Goal: Task Accomplishment & Management: Use online tool/utility

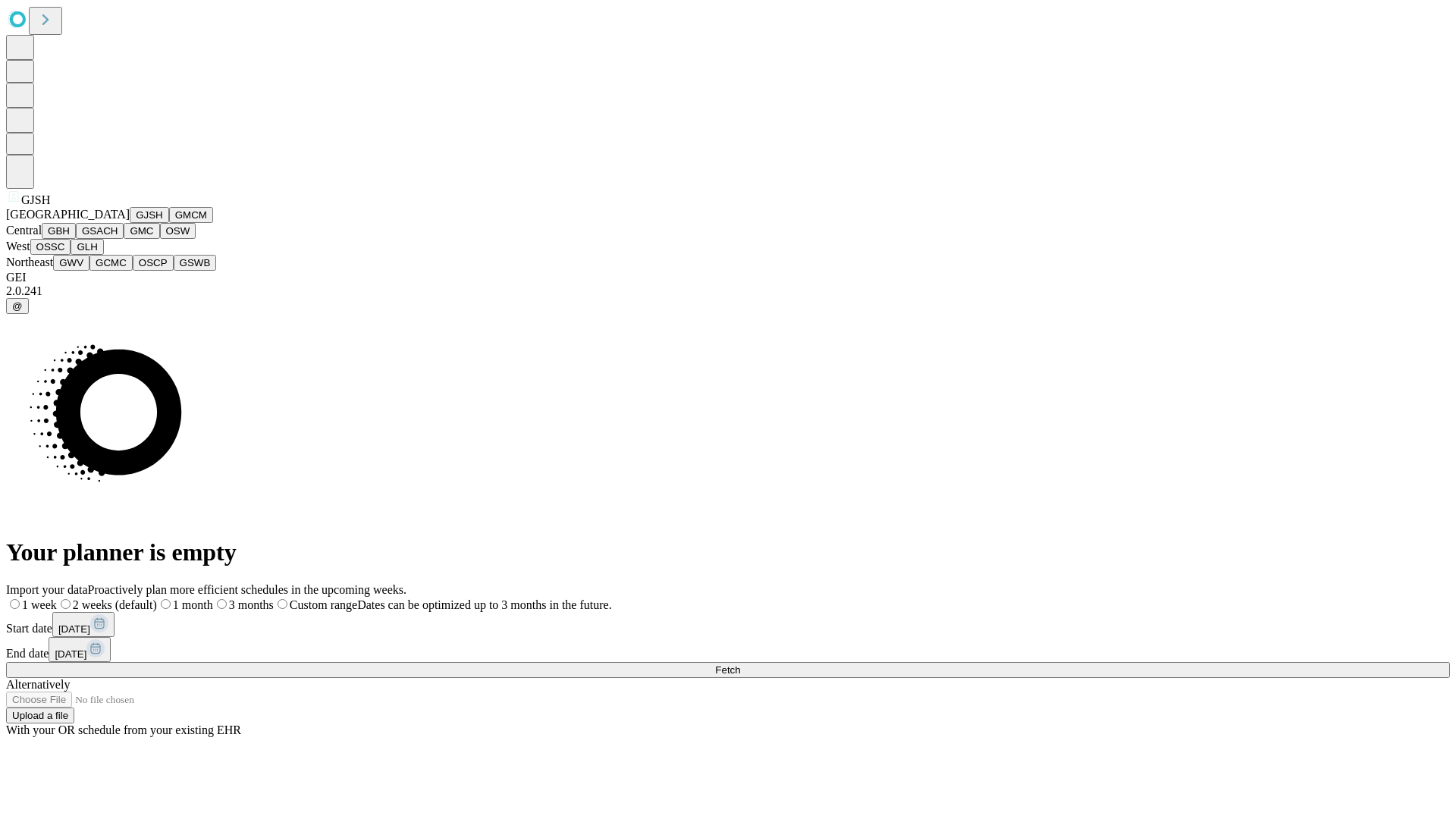
click at [130, 223] on button "GJSH" at bounding box center [149, 215] width 39 height 16
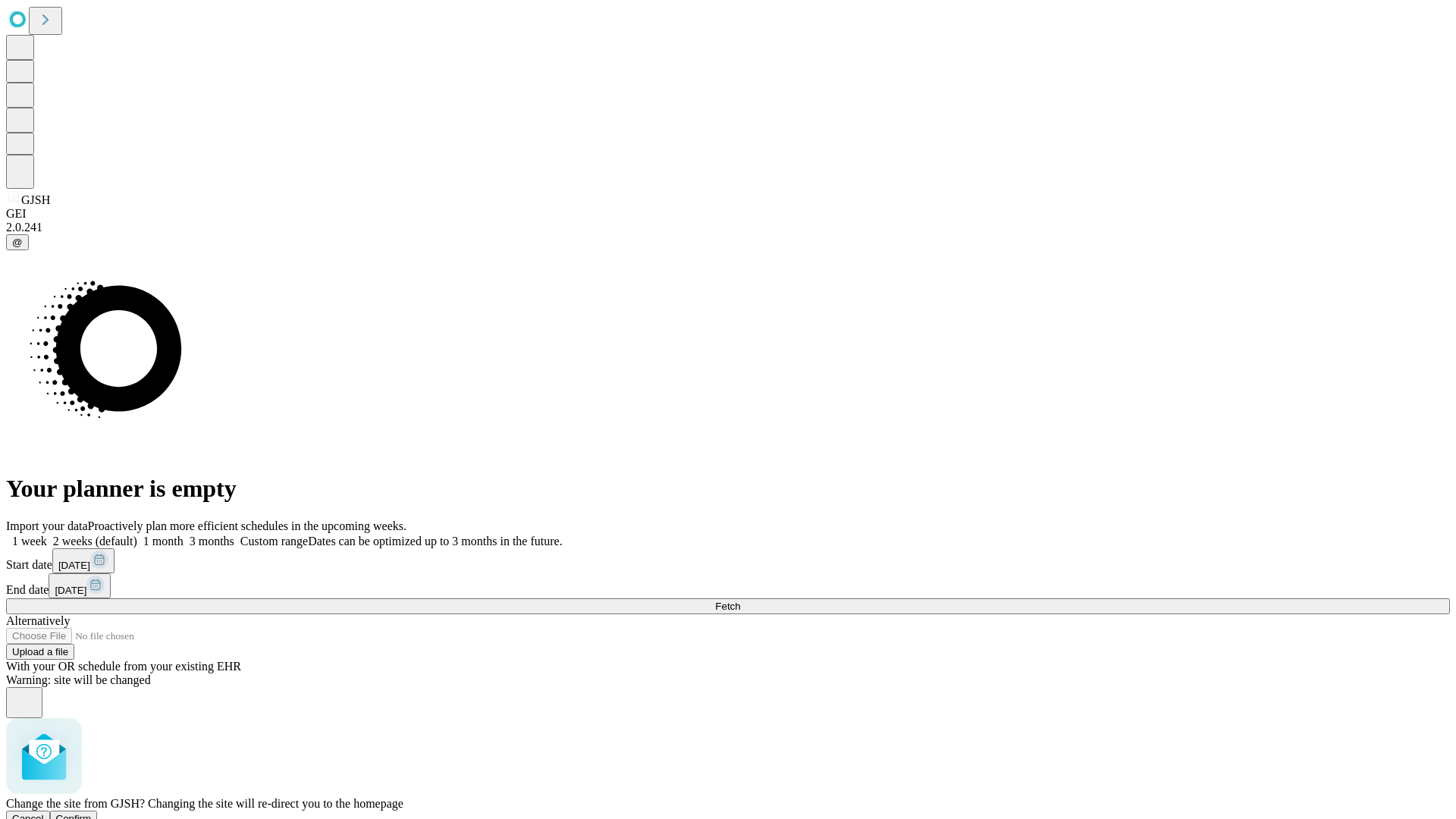
click at [92, 813] on span "Confirm" at bounding box center [74, 818] width 36 height 12
click at [137, 534] on label "2 weeks (default)" at bounding box center [92, 541] width 90 height 13
click at [740, 601] on span "Fetch" at bounding box center [728, 606] width 25 height 12
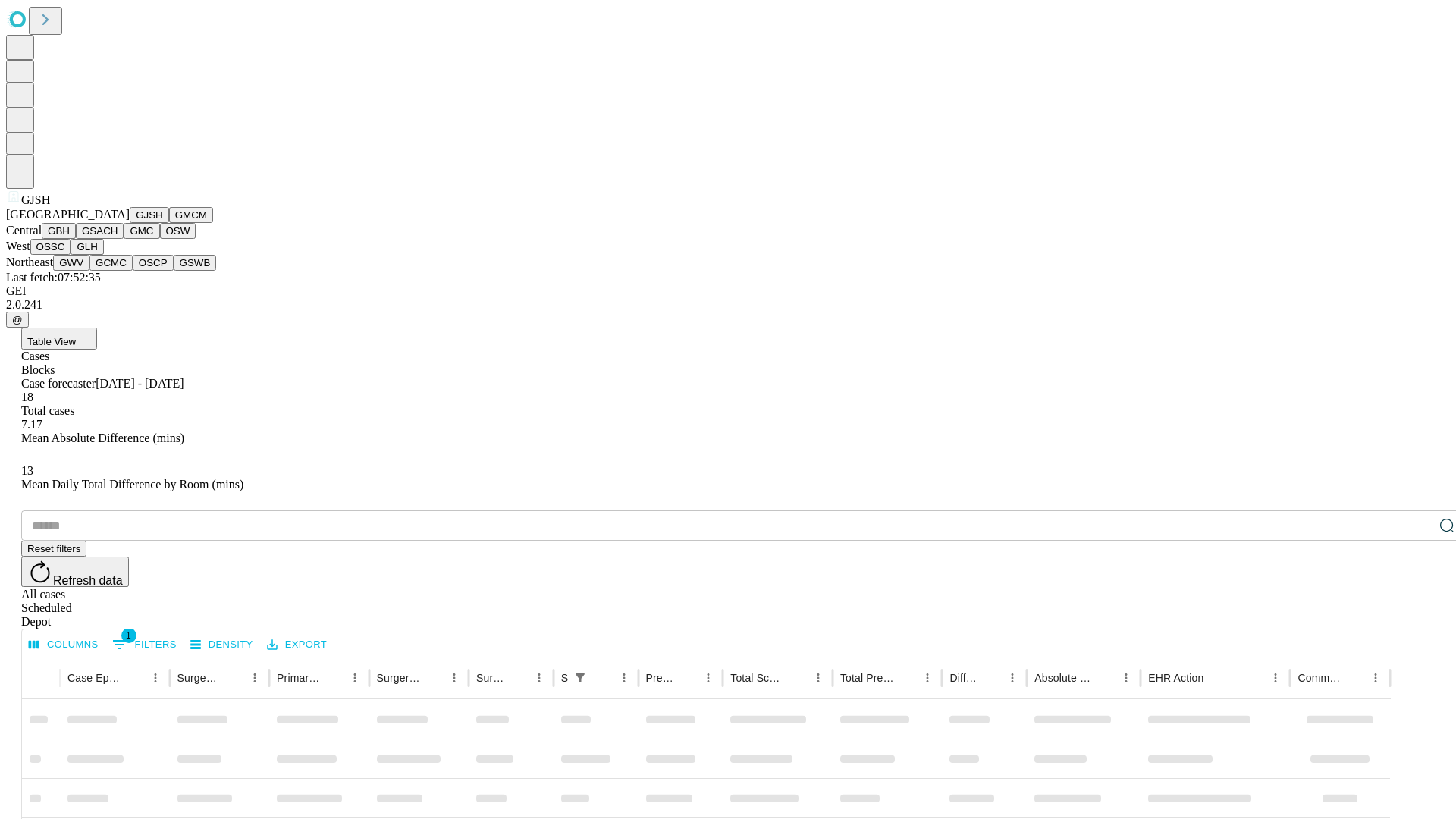
click at [169, 223] on button "GMCM" at bounding box center [191, 215] width 44 height 16
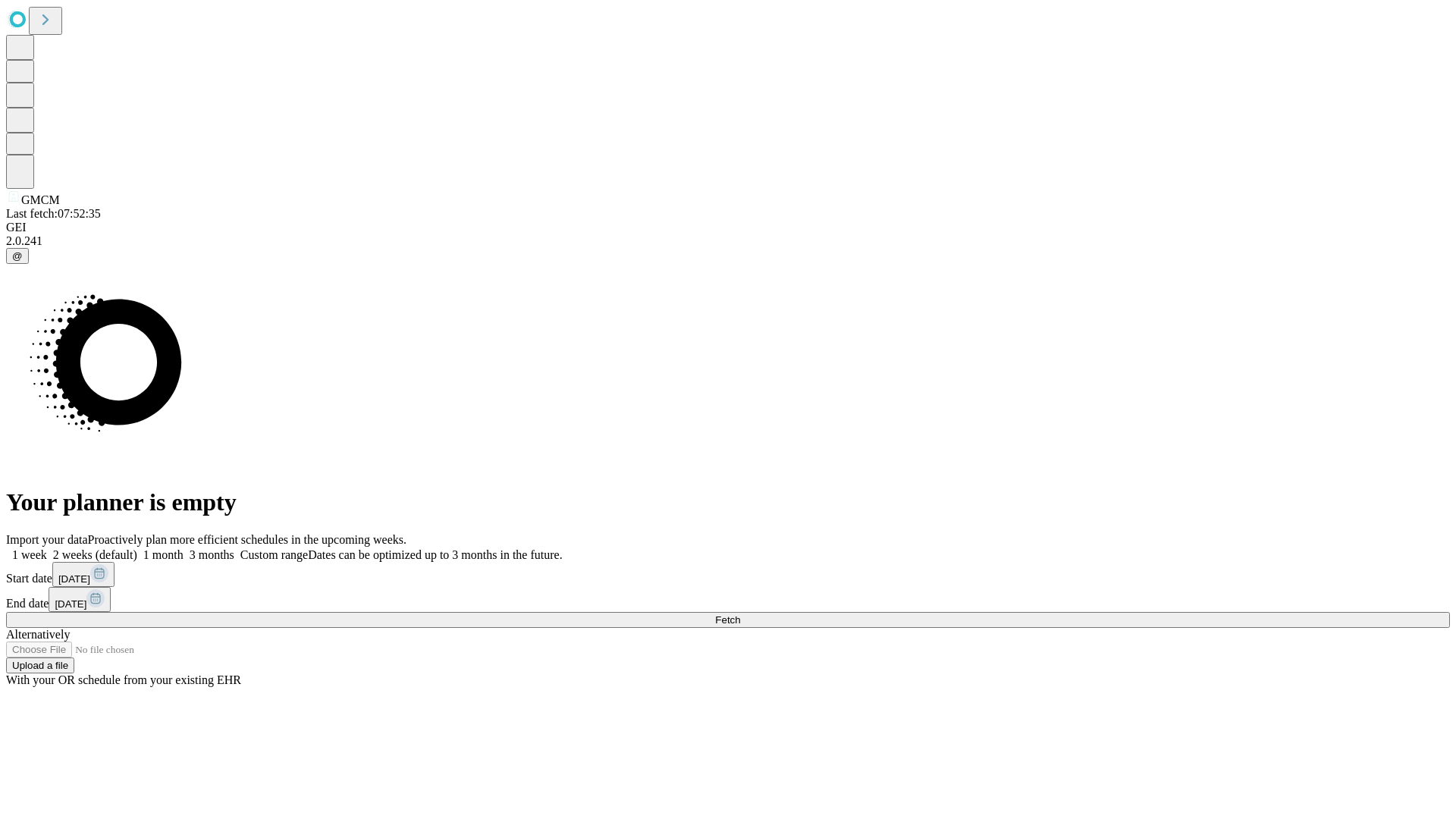
click at [137, 548] on label "2 weeks (default)" at bounding box center [92, 555] width 90 height 13
click at [740, 614] on span "Fetch" at bounding box center [728, 620] width 25 height 12
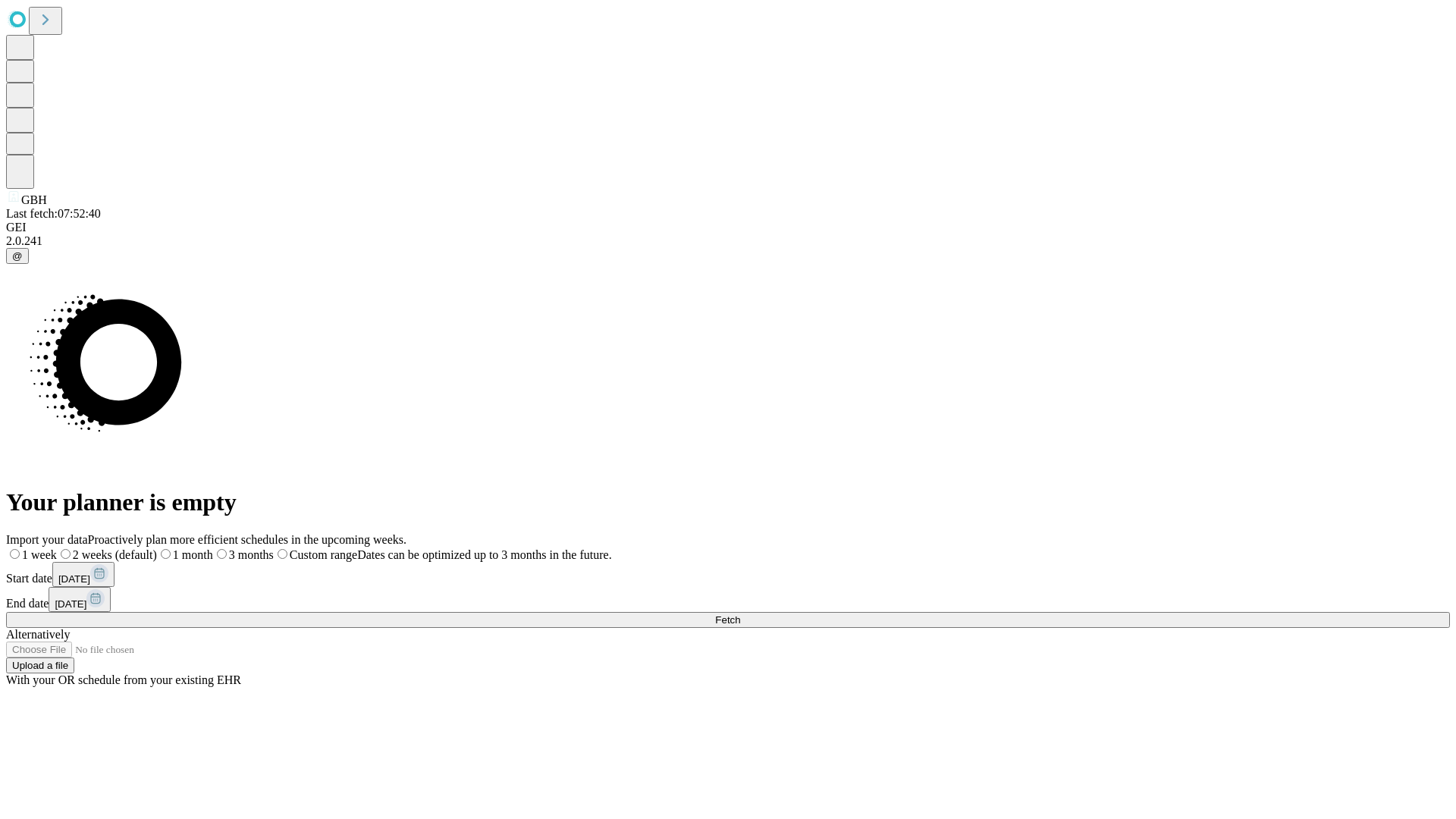
click at [157, 548] on label "2 weeks (default)" at bounding box center [107, 555] width 100 height 13
click at [740, 614] on span "Fetch" at bounding box center [728, 620] width 25 height 12
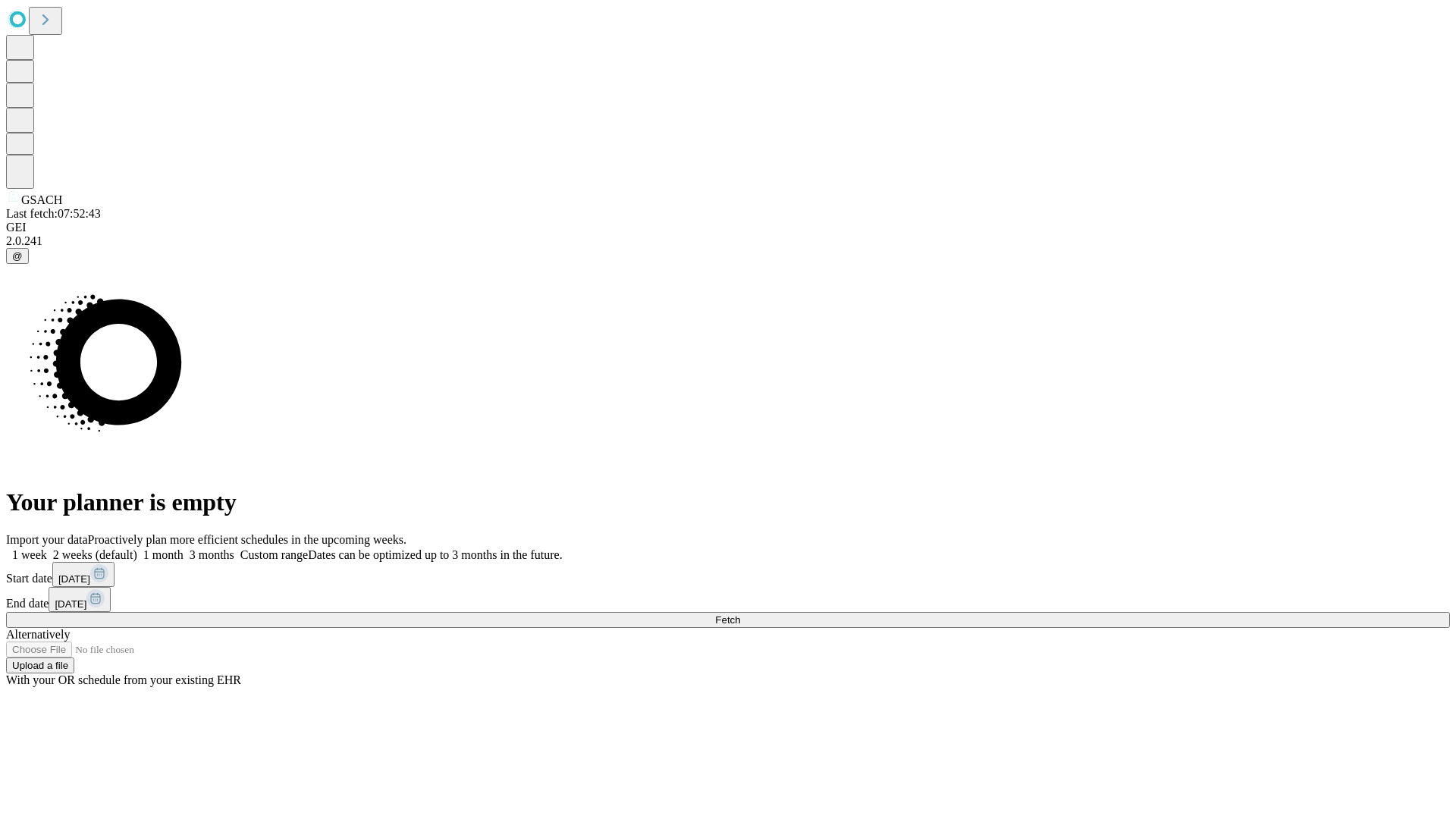
click at [137, 548] on label "2 weeks (default)" at bounding box center [92, 555] width 90 height 13
click at [740, 614] on span "Fetch" at bounding box center [728, 620] width 25 height 12
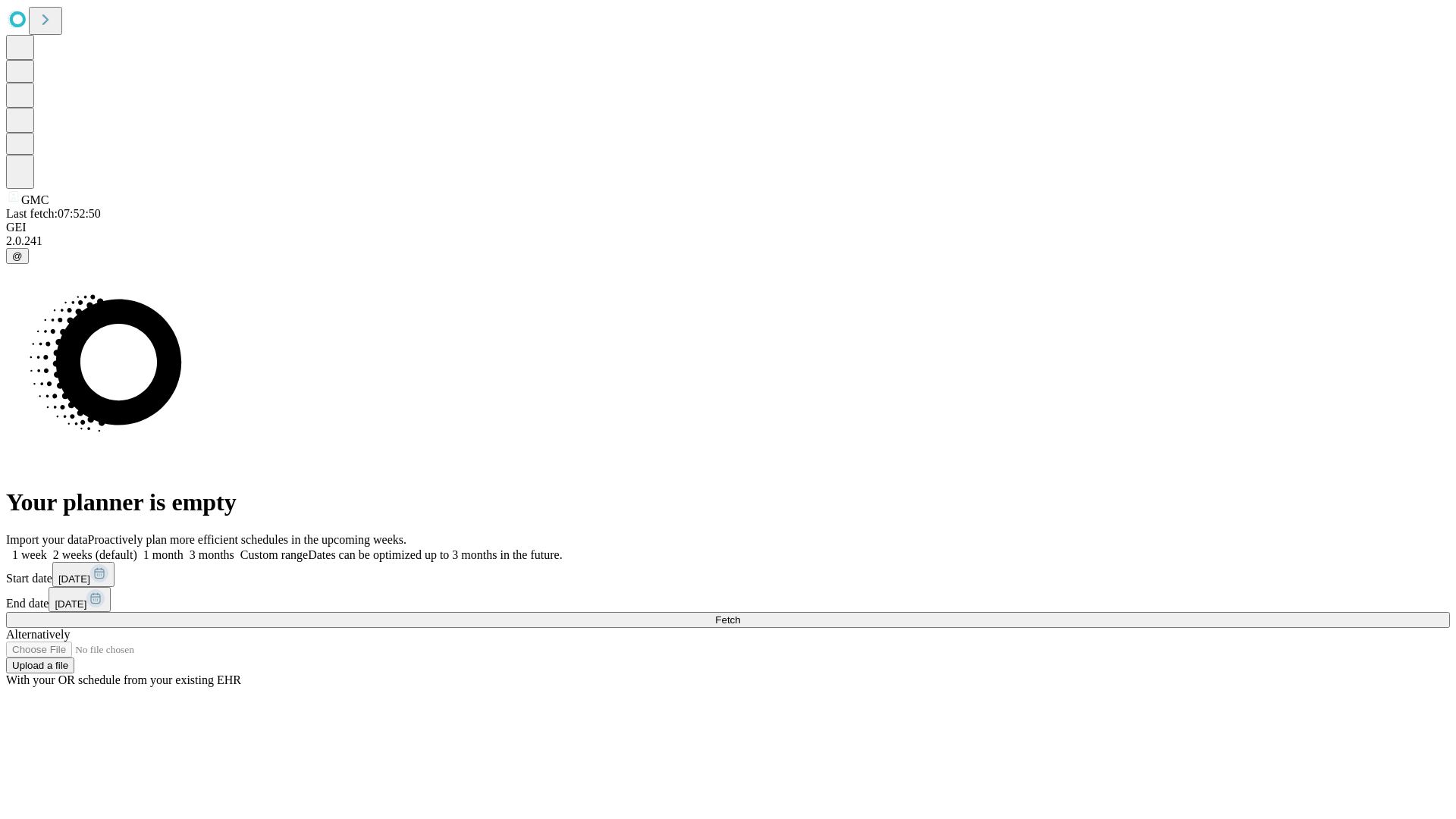
click at [137, 548] on label "2 weeks (default)" at bounding box center [92, 555] width 90 height 13
click at [740, 614] on span "Fetch" at bounding box center [728, 620] width 25 height 12
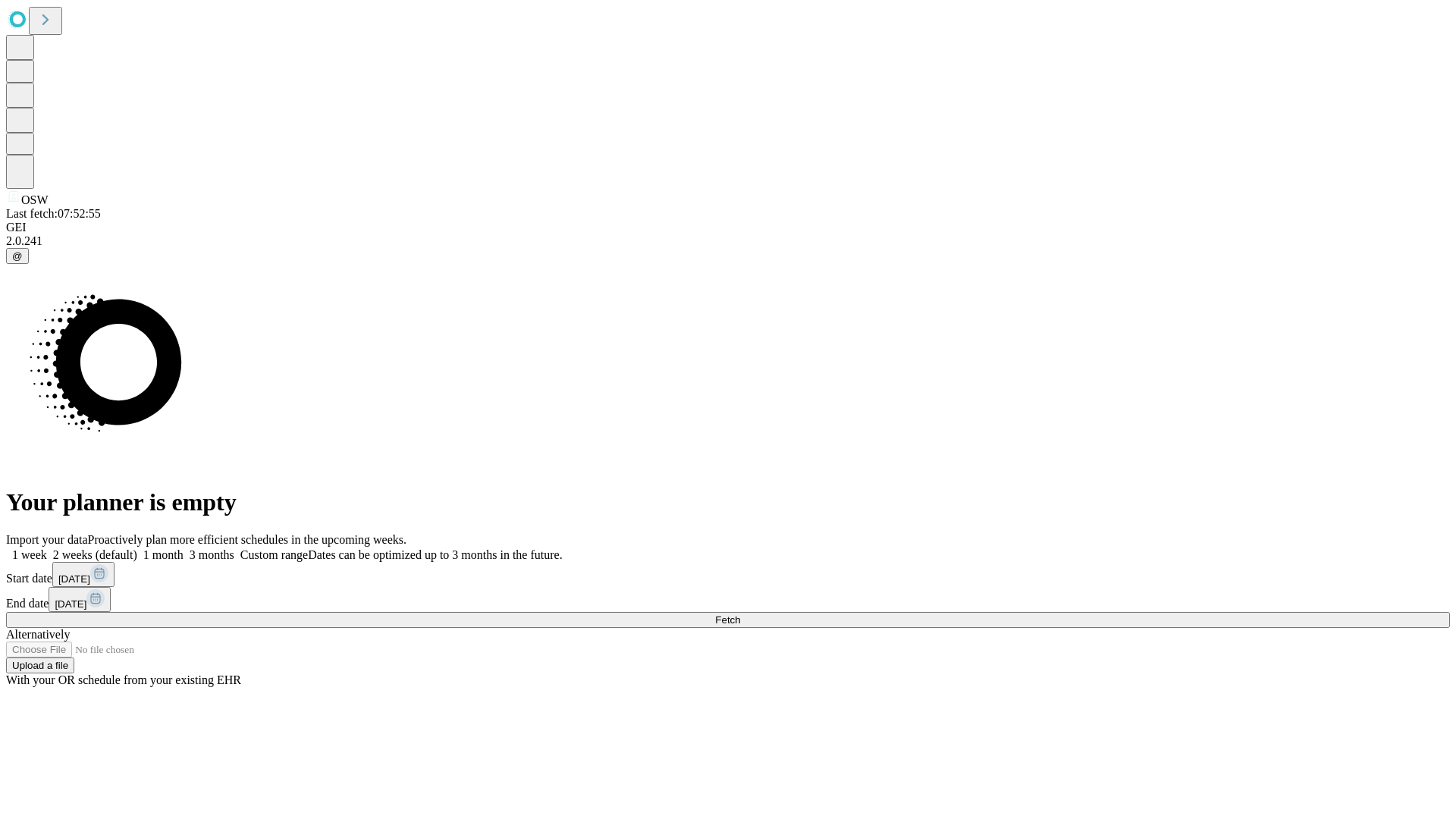
click at [740, 614] on span "Fetch" at bounding box center [728, 620] width 25 height 12
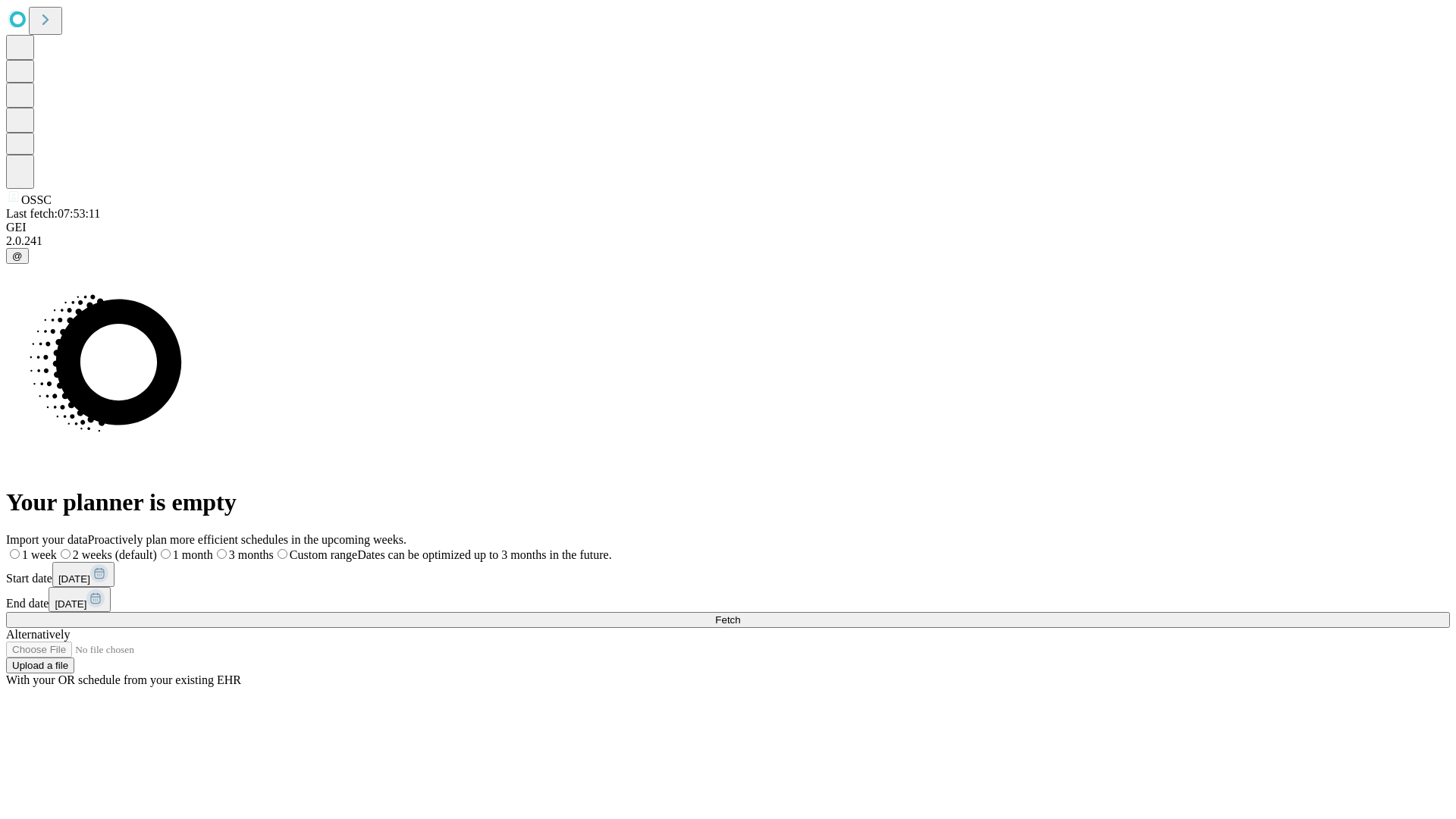
click at [740, 614] on span "Fetch" at bounding box center [728, 620] width 25 height 12
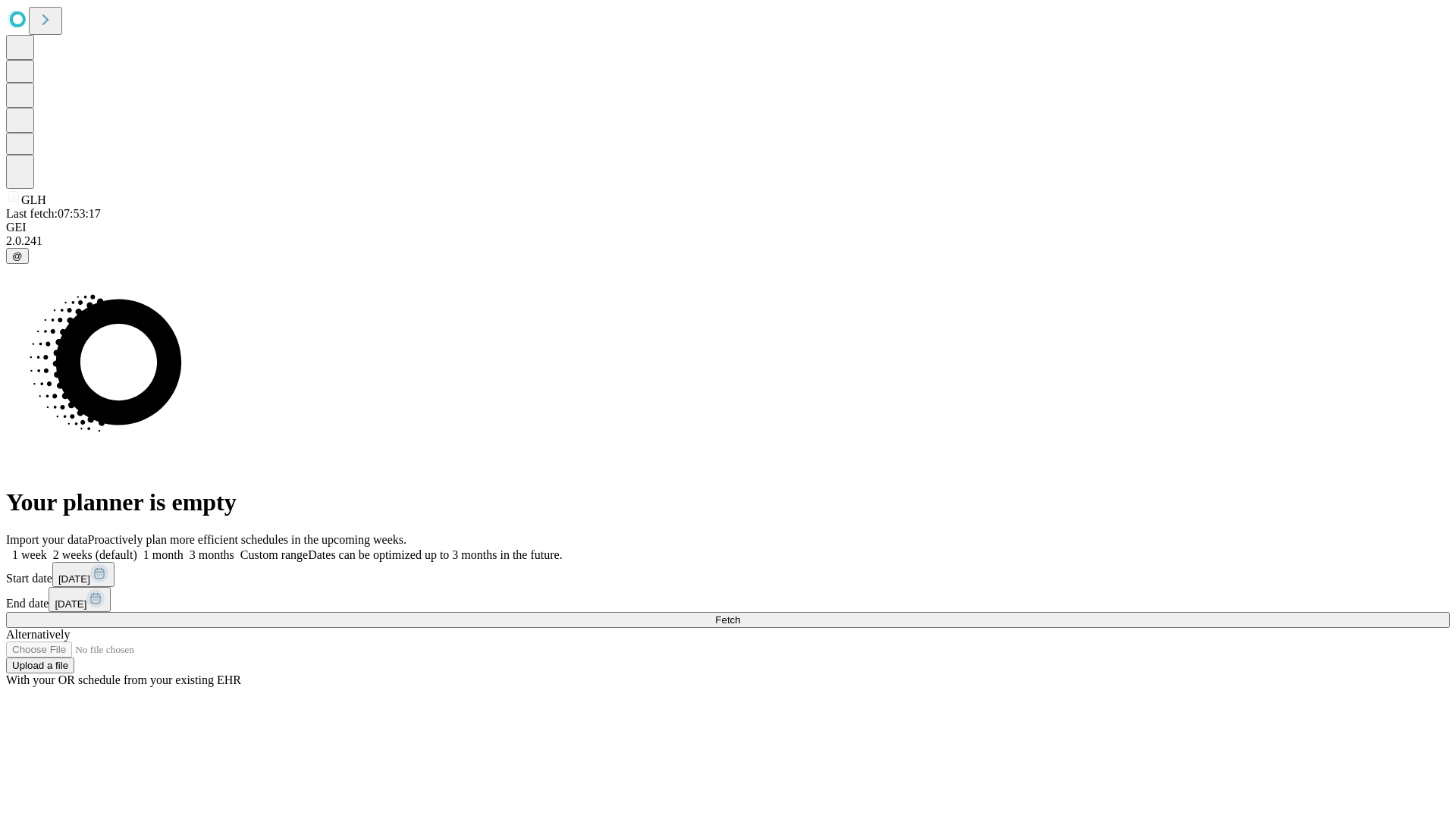
click at [137, 548] on label "2 weeks (default)" at bounding box center [92, 555] width 90 height 13
click at [740, 614] on span "Fetch" at bounding box center [728, 620] width 25 height 12
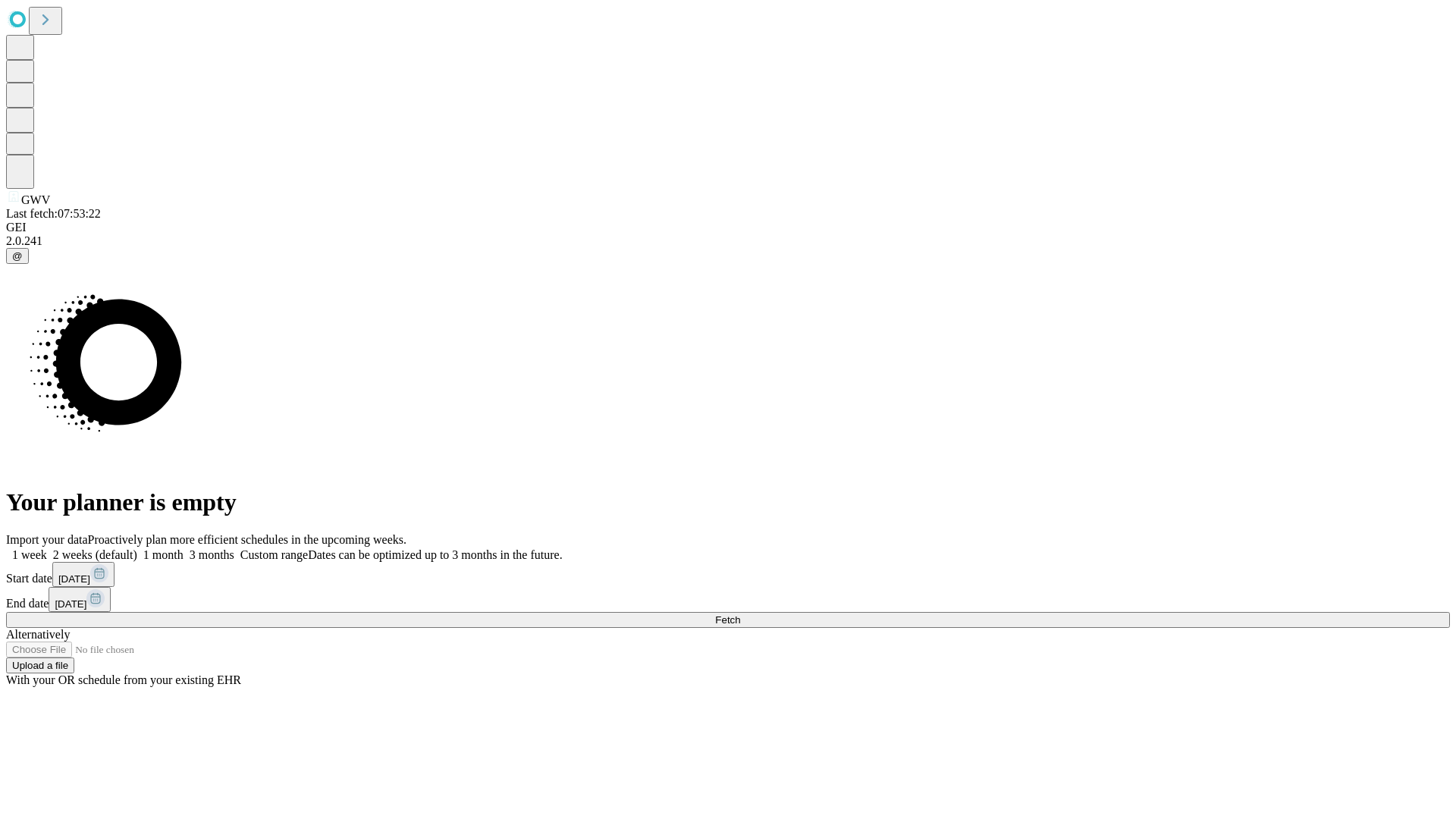
click at [137, 548] on label "2 weeks (default)" at bounding box center [92, 555] width 90 height 13
click at [740, 614] on span "Fetch" at bounding box center [728, 620] width 25 height 12
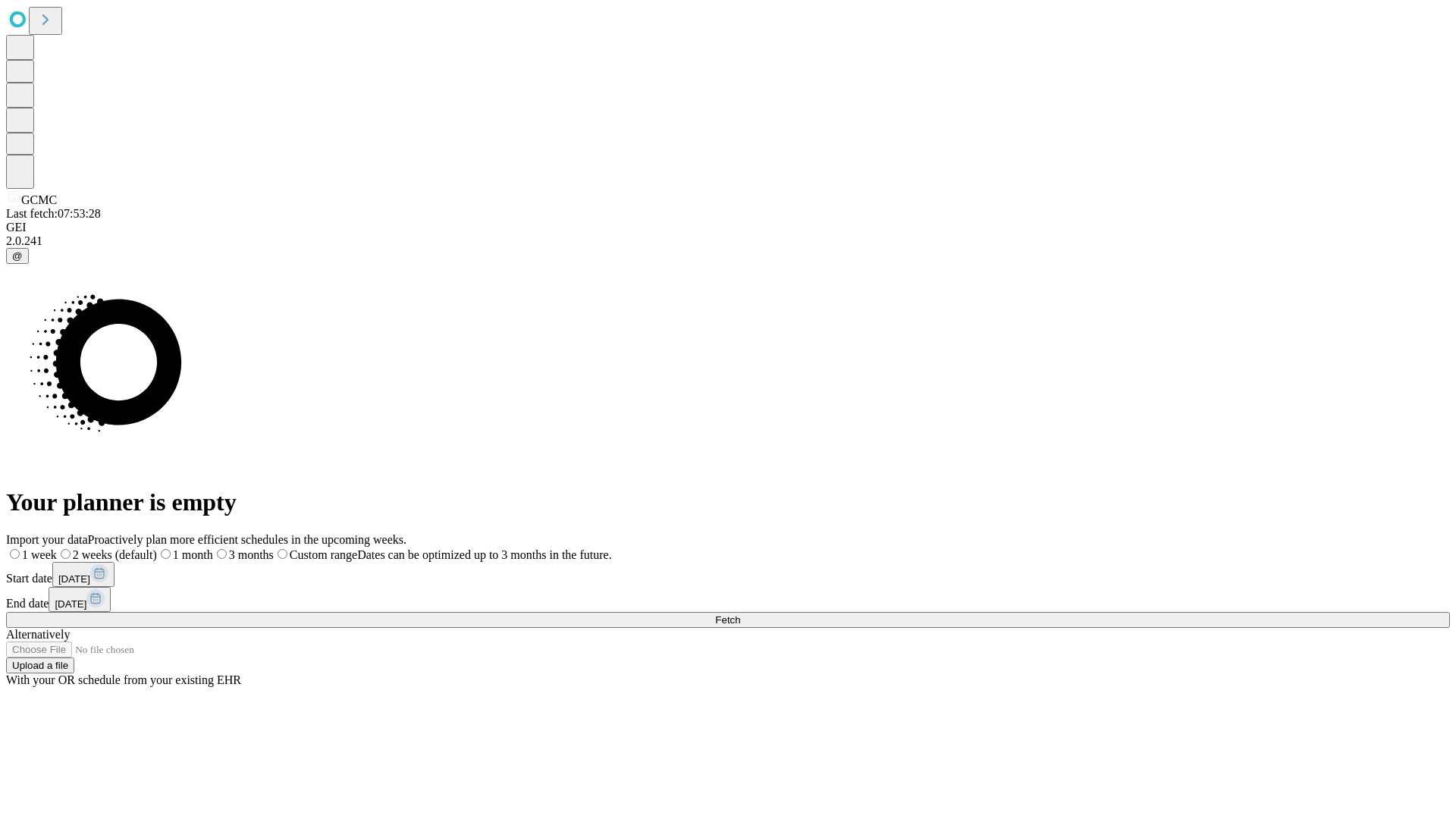
click at [740, 614] on span "Fetch" at bounding box center [728, 620] width 25 height 12
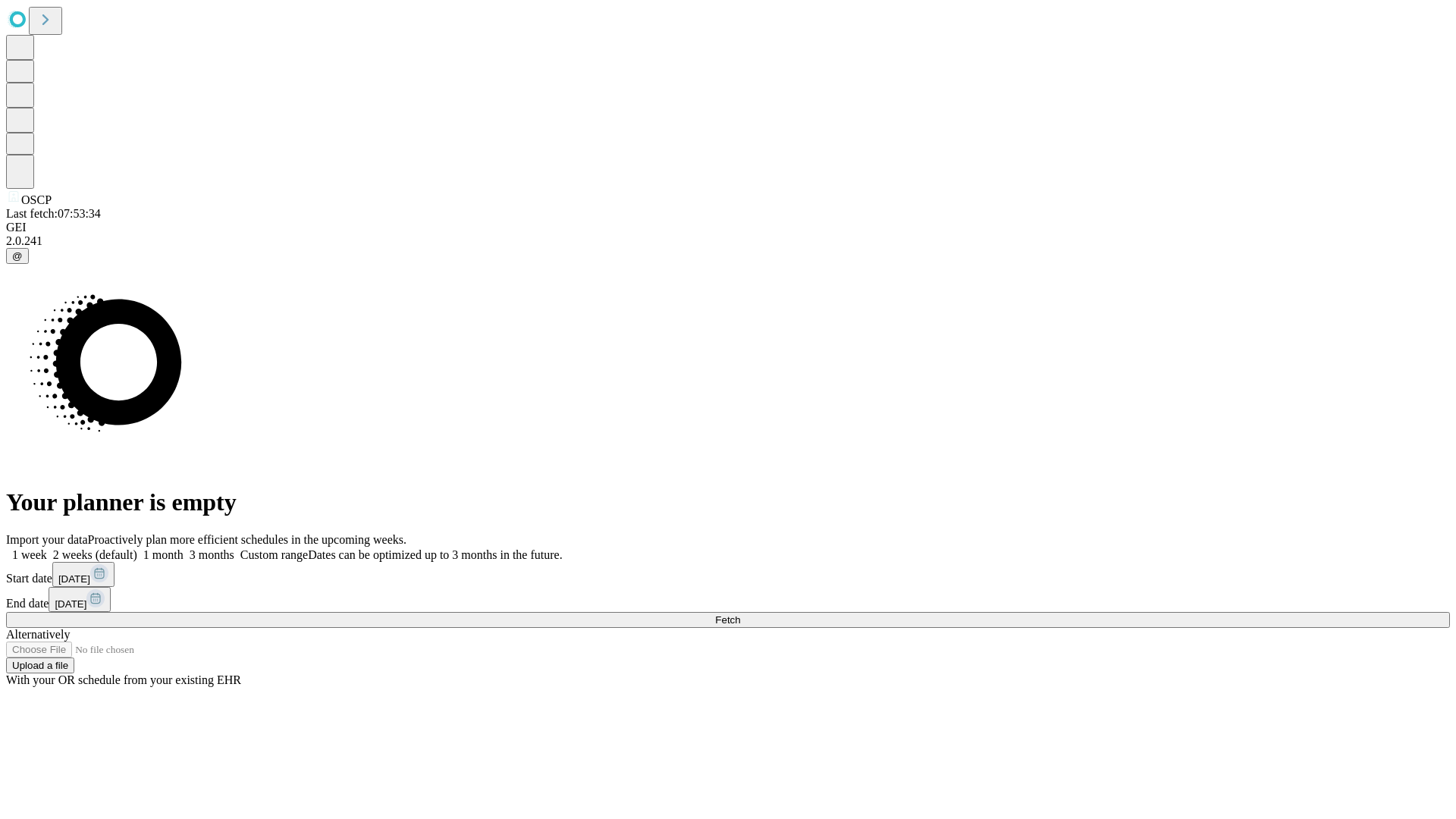
click at [740, 614] on span "Fetch" at bounding box center [728, 620] width 25 height 12
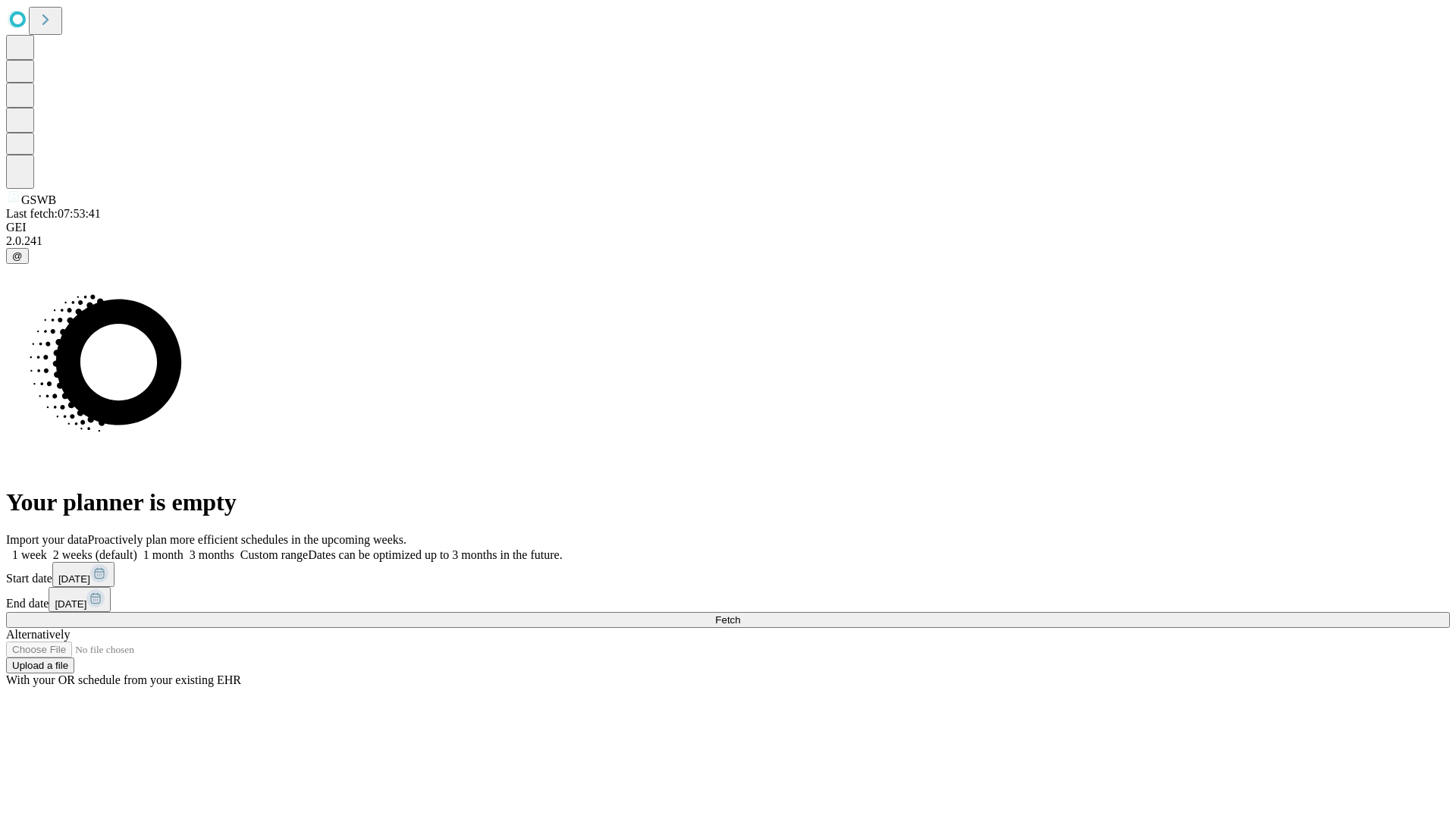
click at [740, 614] on span "Fetch" at bounding box center [728, 620] width 25 height 12
